Goal: Navigation & Orientation: Find specific page/section

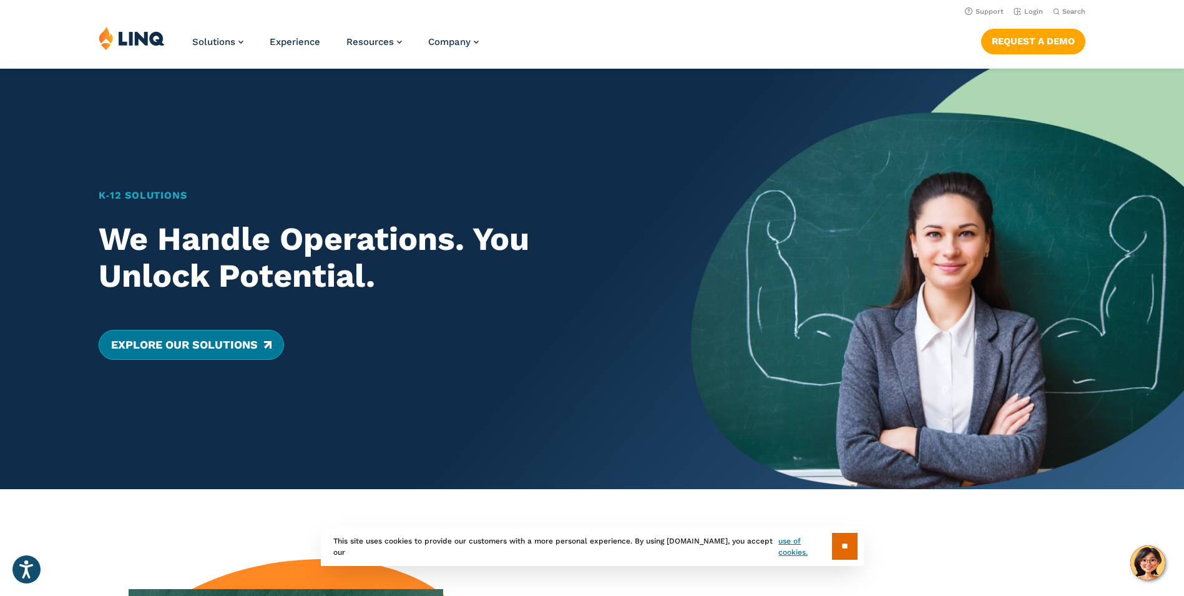
click at [186, 345] on link "Explore Our Solutions" at bounding box center [191, 345] width 185 height 30
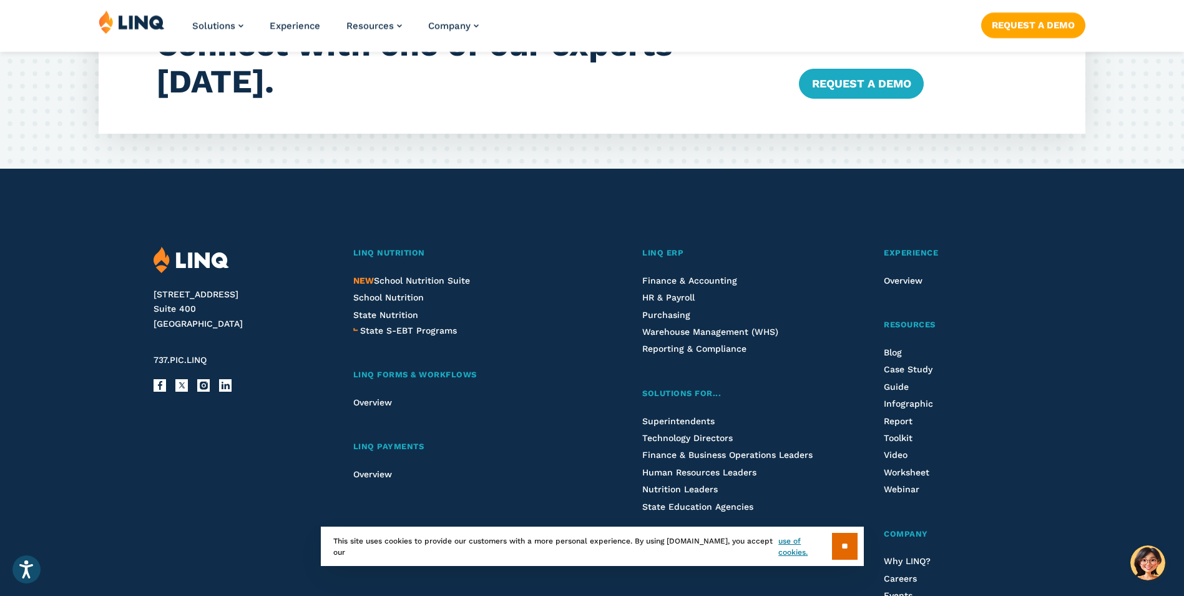
scroll to position [2435, 0]
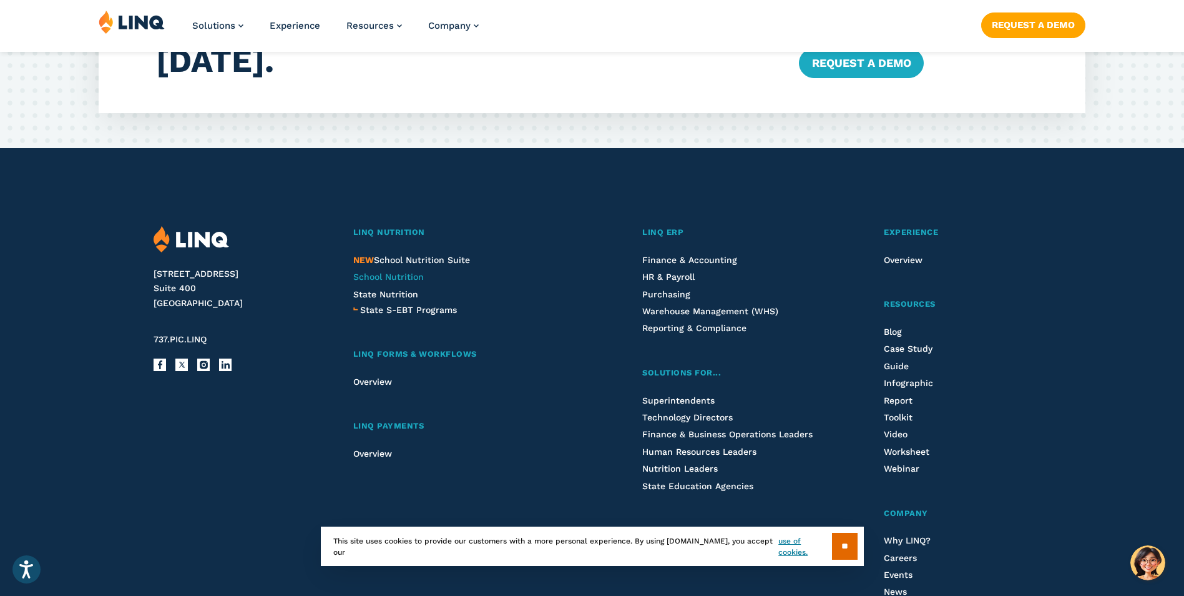
click at [380, 277] on span "School Nutrition" at bounding box center [388, 277] width 71 height 10
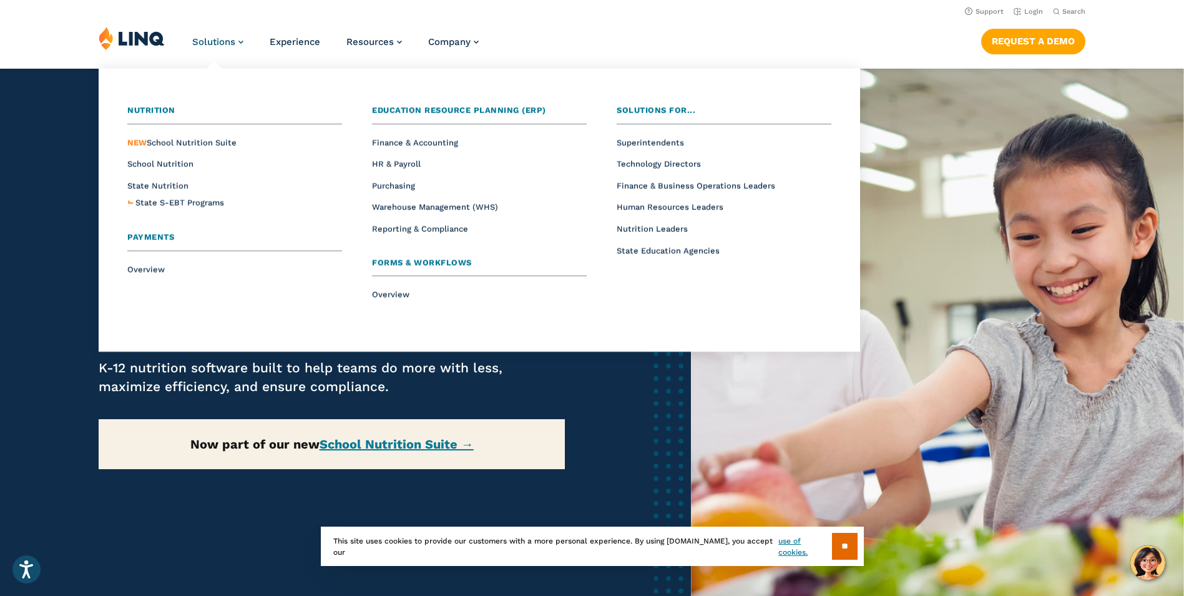
click at [224, 41] on span "Solutions" at bounding box center [213, 41] width 43 height 11
